Goal: Transaction & Acquisition: Purchase product/service

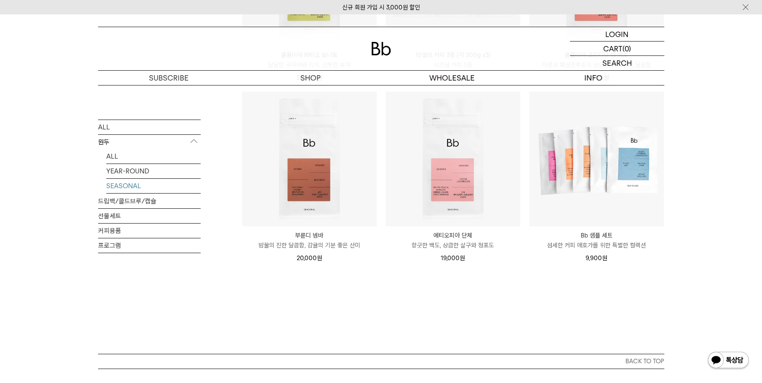
scroll to position [246, 0]
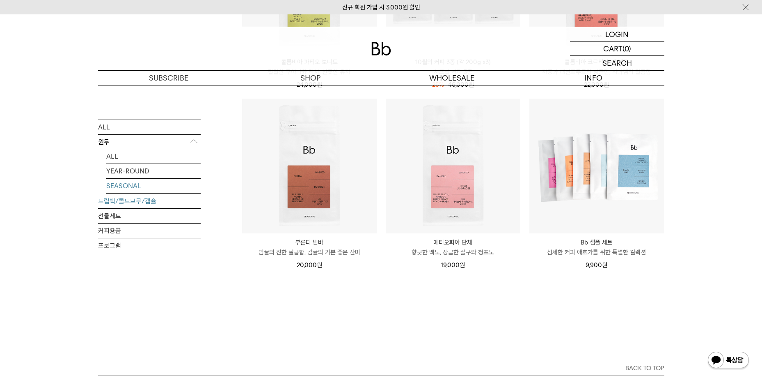
click at [115, 202] on link "드립백/콜드브루/캡슐" at bounding box center [149, 200] width 103 height 14
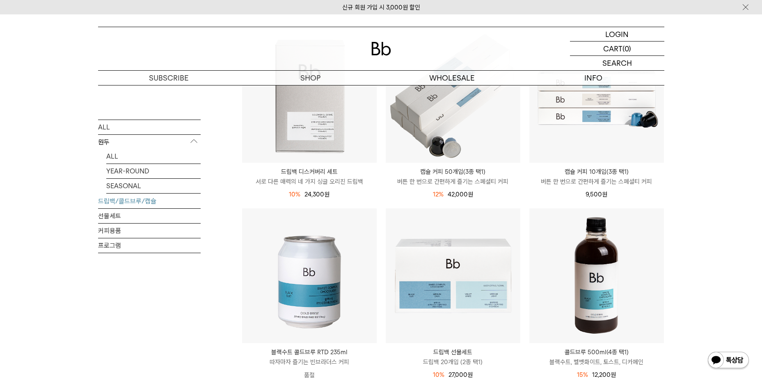
scroll to position [123, 0]
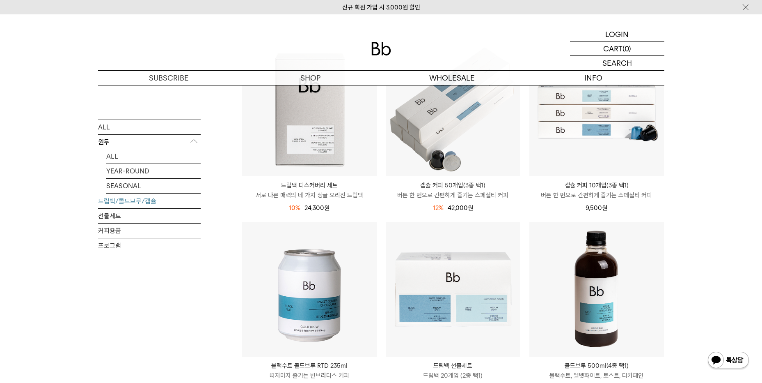
click at [335, 197] on p "서로 다른 매력의 네 가지 싱글 오리진 드립백" at bounding box center [309, 195] width 135 height 10
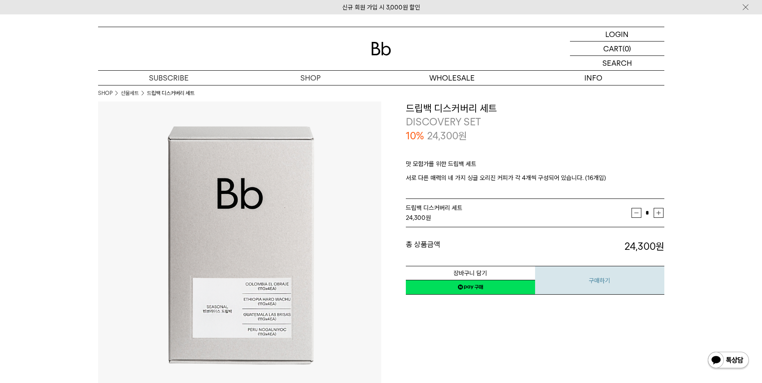
click at [588, 282] on button "구매하기" at bounding box center [599, 280] width 129 height 29
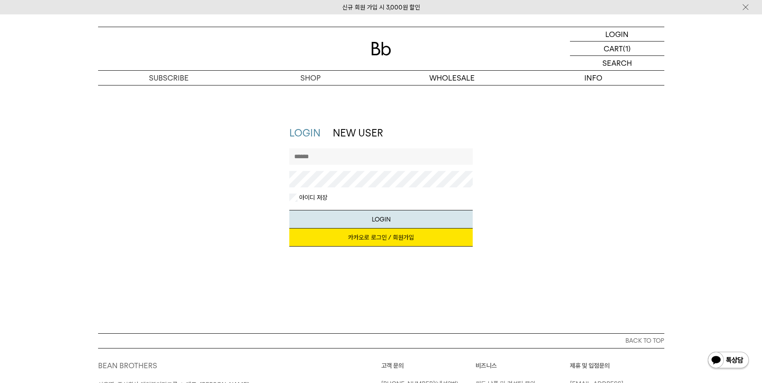
click at [358, 239] on link "카카오로 로그인 / 회원가입" at bounding box center [381, 237] width 184 height 18
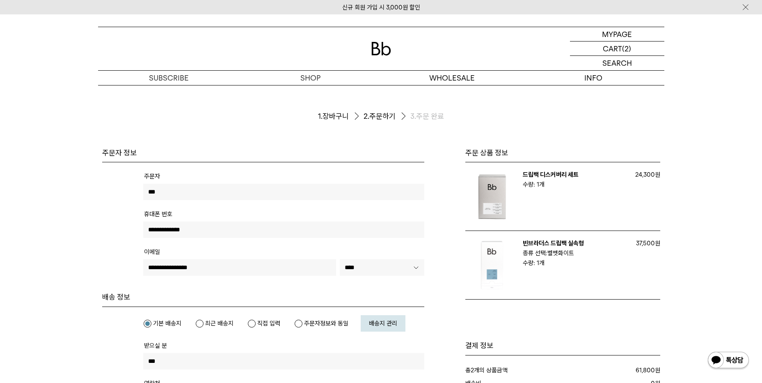
click at [559, 176] on link "드립백 디스커버리 세트" at bounding box center [551, 174] width 56 height 7
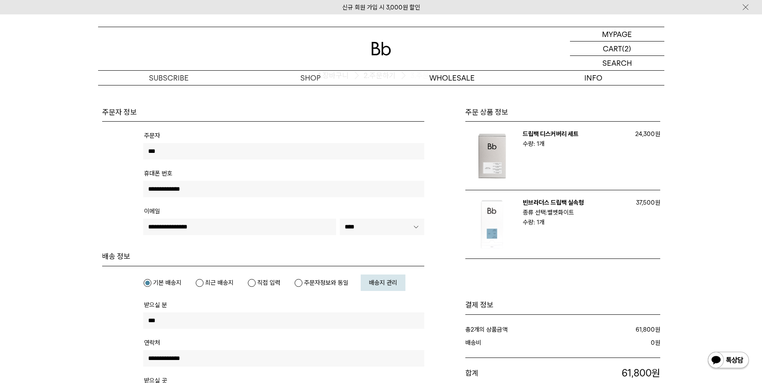
scroll to position [41, 0]
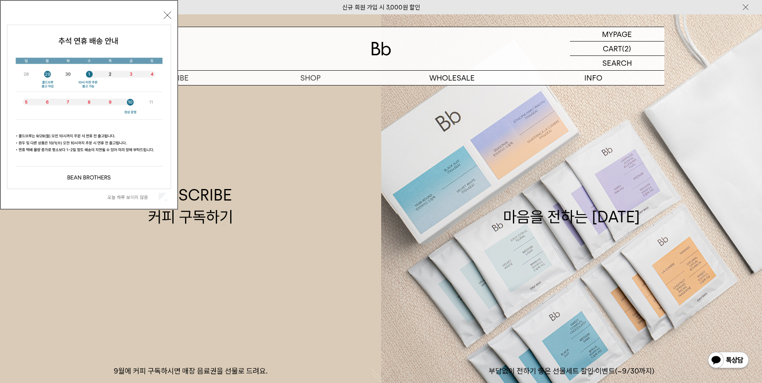
click at [167, 15] on button "닫기" at bounding box center [167, 14] width 7 height 7
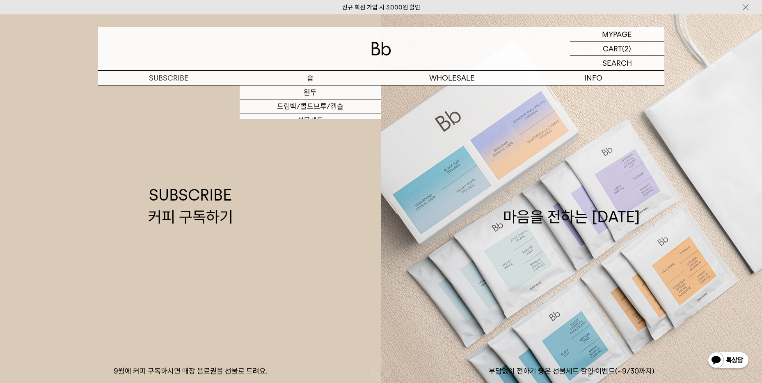
click at [311, 77] on p "숍" at bounding box center [311, 78] width 142 height 14
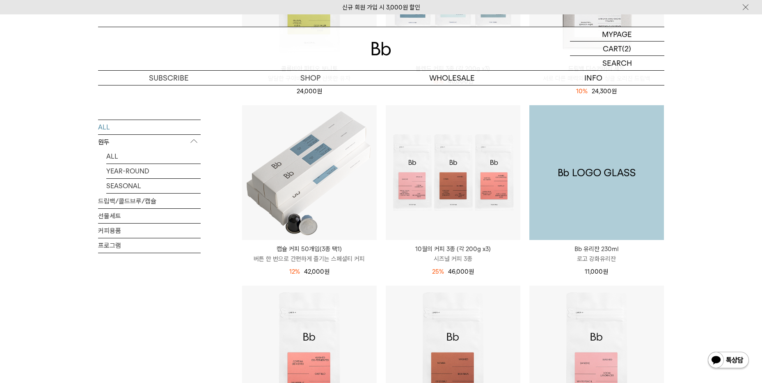
scroll to position [246, 0]
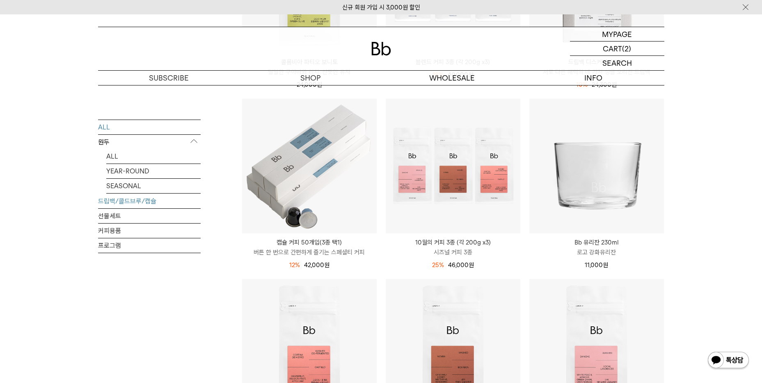
click at [127, 203] on link "드립백/콜드브루/캡슐" at bounding box center [149, 200] width 103 height 14
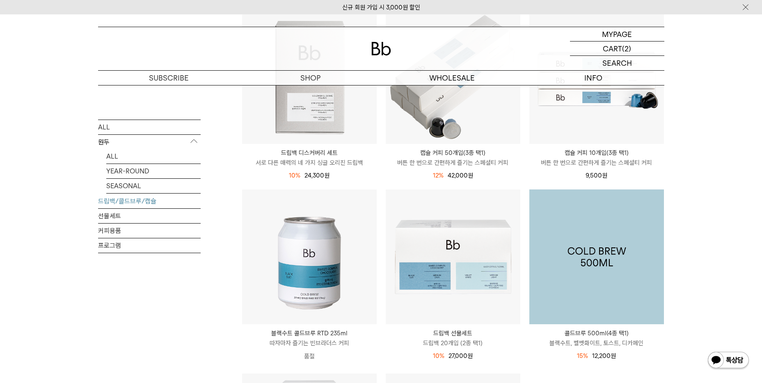
scroll to position [205, 0]
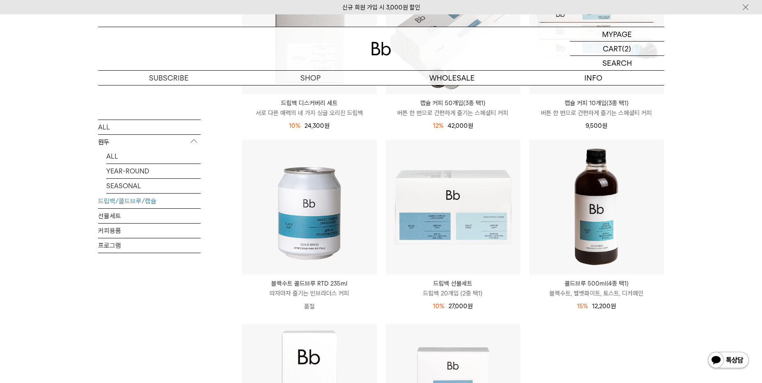
click at [480, 295] on p "드립백 20개입 (2종 택1)" at bounding box center [453, 293] width 135 height 10
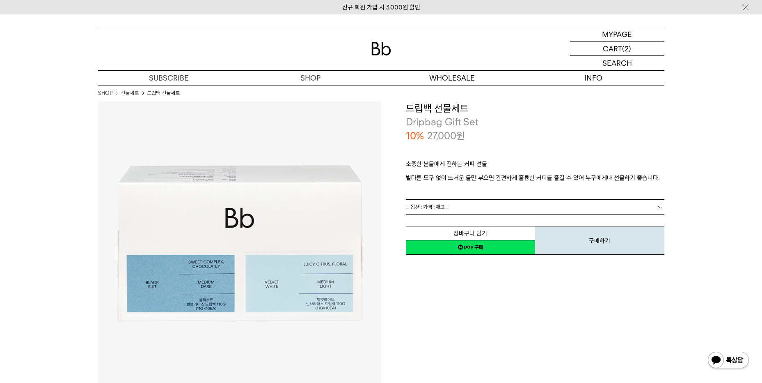
click at [494, 206] on link "= 옵션 : 가격 : 재고 =" at bounding box center [535, 207] width 259 height 14
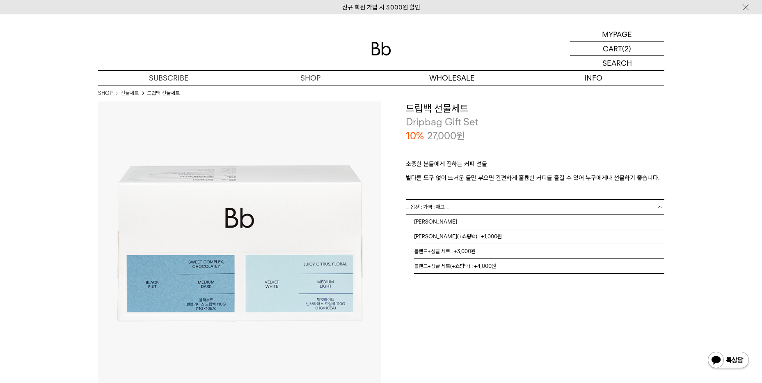
click at [460, 340] on div "**********" at bounding box center [522, 242] width 283 height 283
click at [490, 205] on link "= 옵션 : 가격 : 재고 =" at bounding box center [535, 207] width 259 height 14
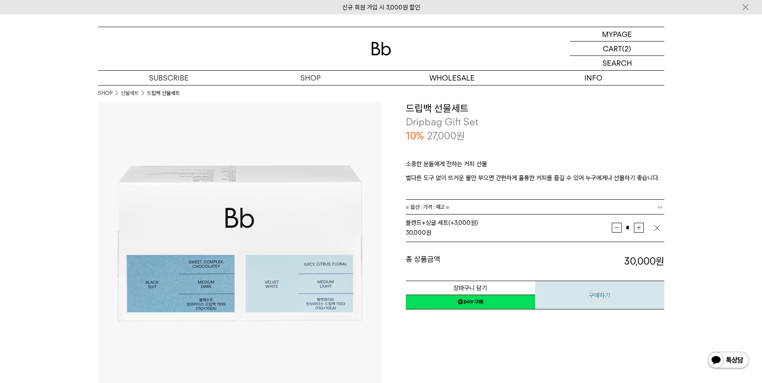
click at [567, 294] on button "구매하기" at bounding box center [599, 294] width 129 height 29
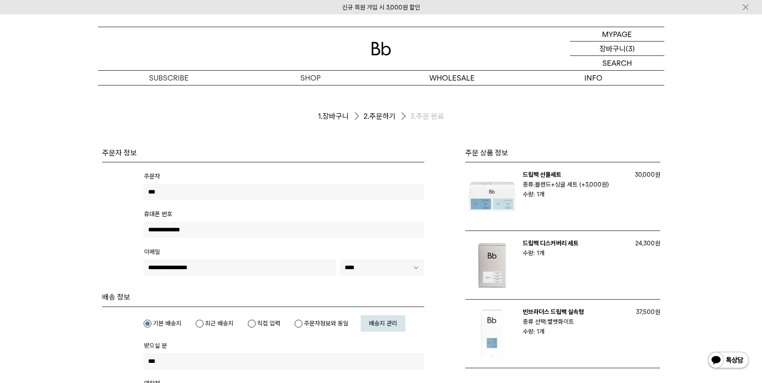
click at [613, 45] on p "장바구니" at bounding box center [613, 48] width 26 height 14
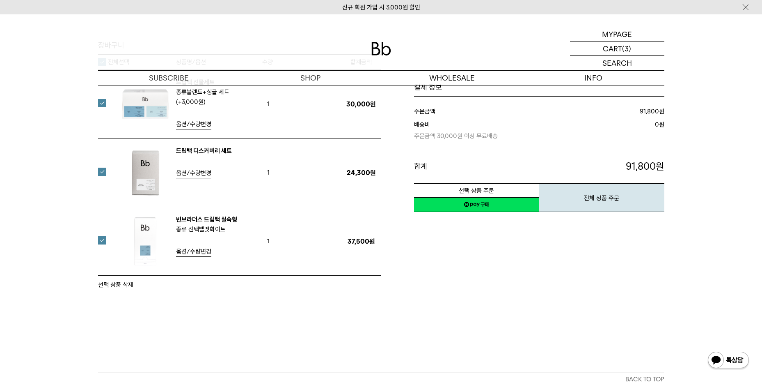
scroll to position [123, 0]
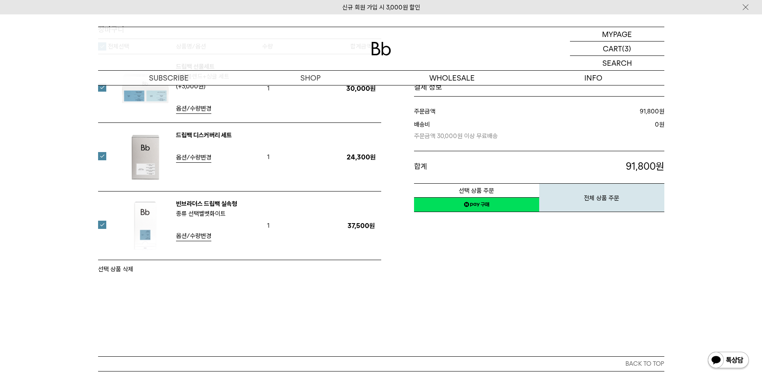
click at [100, 89] on label at bounding box center [107, 87] width 18 height 8
click at [109, 272] on button "선택 상품 삭제" at bounding box center [115, 269] width 35 height 10
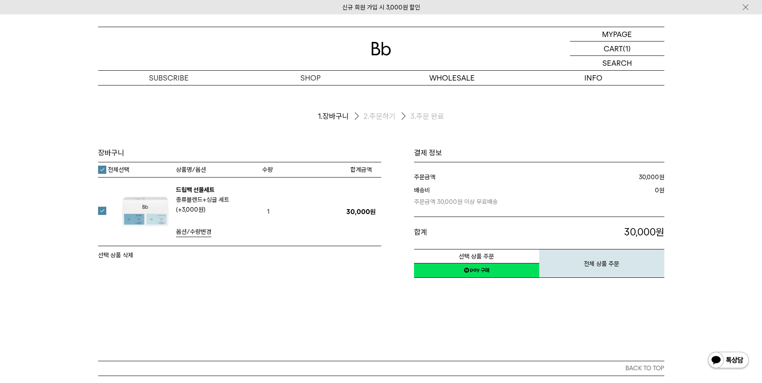
click at [324, 301] on div "장바구니 1. 장바구니 2. 주문하기 3. 주문 완료 [GEOGRAPHIC_DATA]" at bounding box center [381, 223] width 762 height 276
click at [348, 305] on div "장바구니 1. 장바구니 2. 주문하기 3. 주문 완료 [GEOGRAPHIC_DATA]" at bounding box center [381, 223] width 762 height 276
click at [380, 9] on link "신규 회원 가입 시 3,000원 할인" at bounding box center [381, 7] width 78 height 7
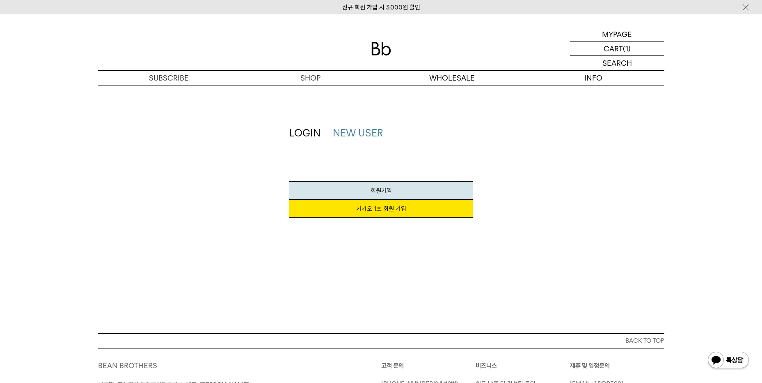
click at [393, 213] on link "카카오 1초 회원 가입" at bounding box center [381, 209] width 184 height 18
click at [383, 52] on img at bounding box center [382, 49] width 20 height 14
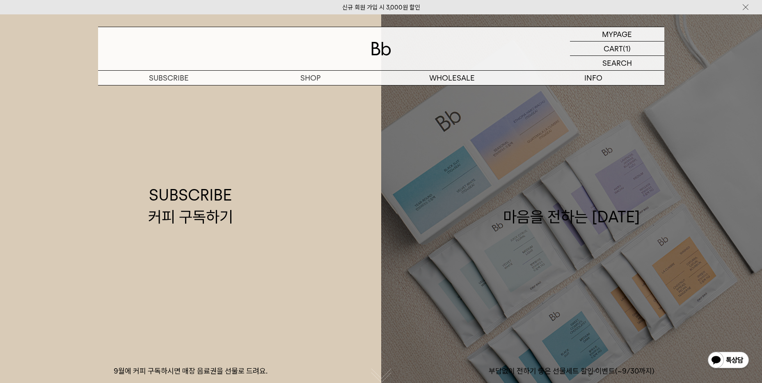
click at [620, 365] on link "마음을 전하는 [DATE] 부담없이 전하기 좋은 선물세트 할인 이벤트(~9/30까지)" at bounding box center [571, 205] width 381 height 383
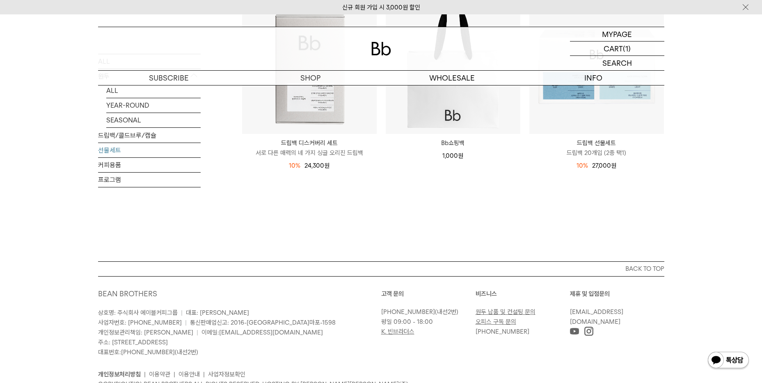
scroll to position [200, 0]
